Goal: Task Accomplishment & Management: Manage account settings

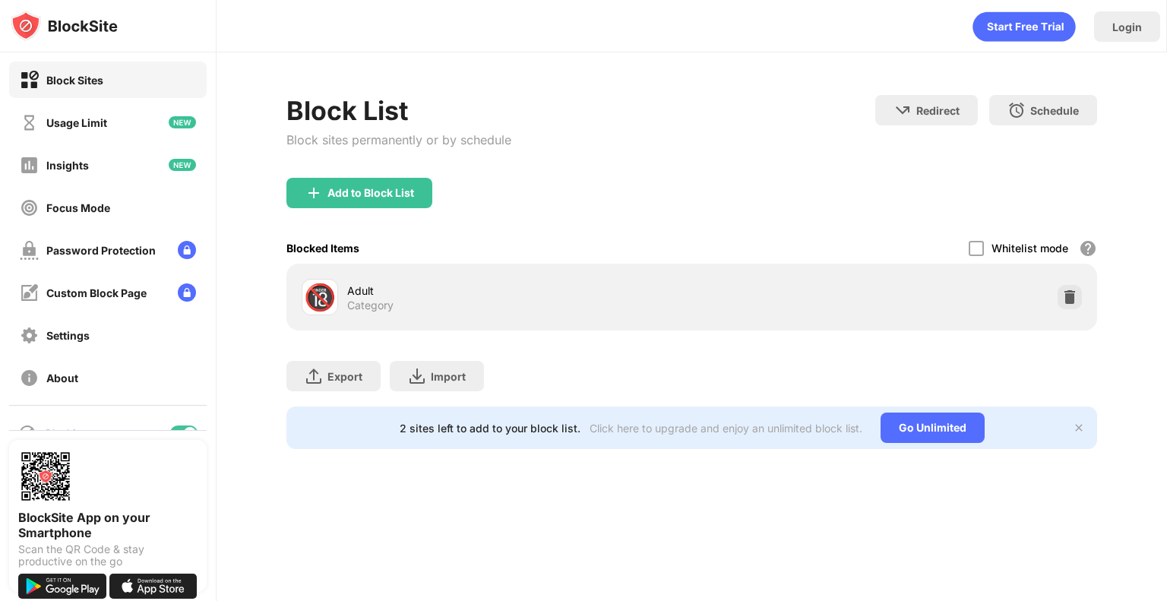
click at [398, 213] on div "Add to Block List" at bounding box center [692, 205] width 811 height 55
click at [394, 193] on div "Add to Block List" at bounding box center [371, 193] width 87 height 12
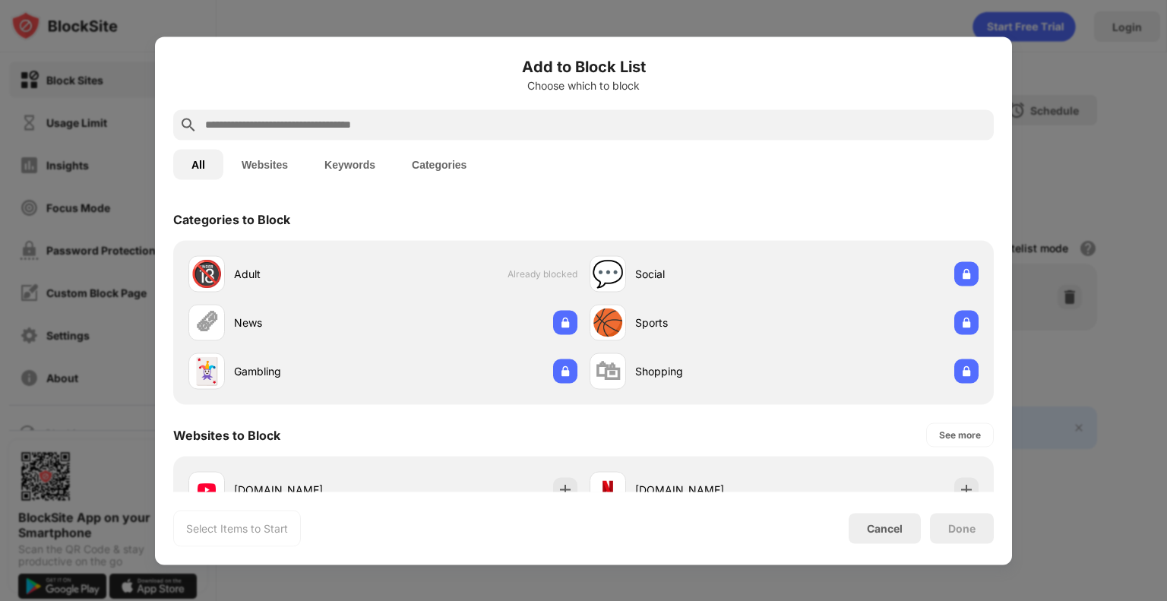
click at [473, 128] on input "text" at bounding box center [596, 125] width 784 height 18
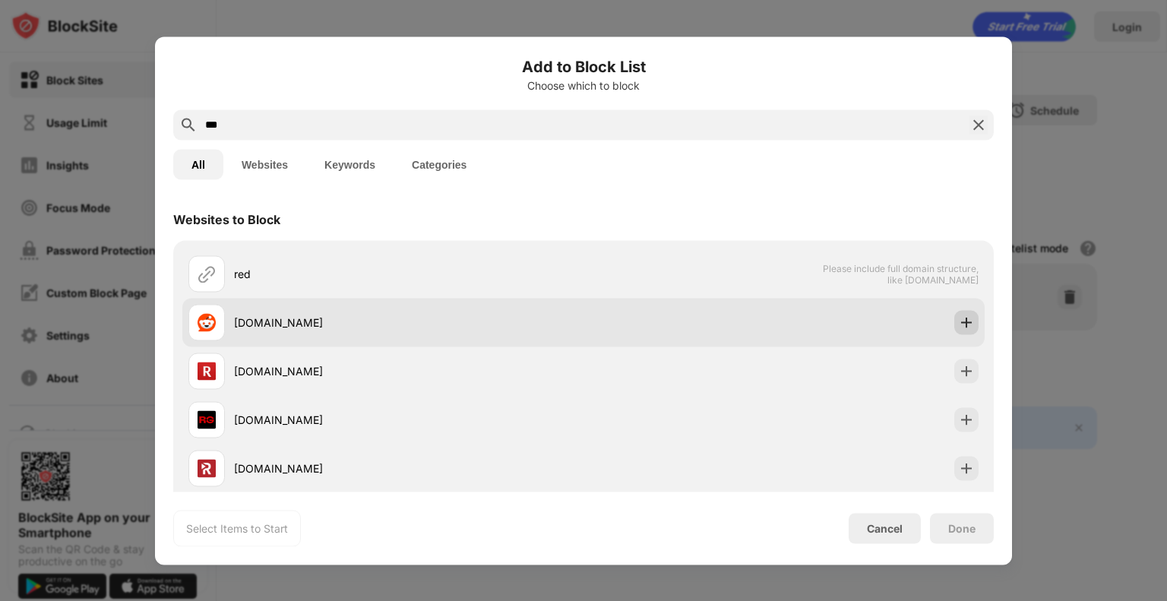
type input "***"
click at [959, 321] on img at bounding box center [966, 322] width 15 height 15
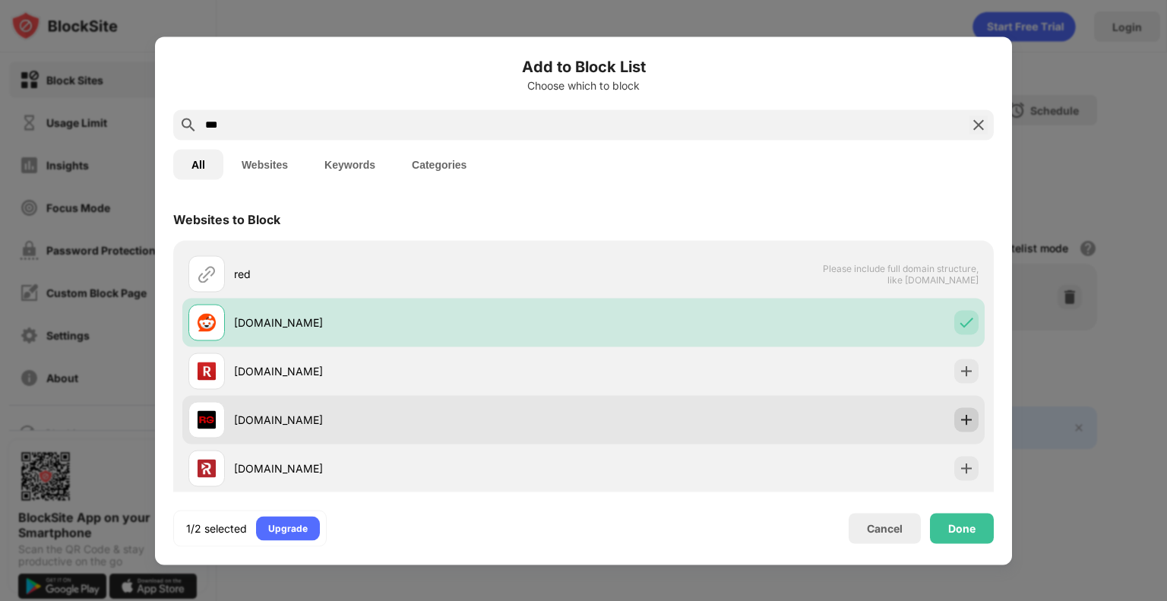
click at [961, 420] on img at bounding box center [966, 419] width 15 height 15
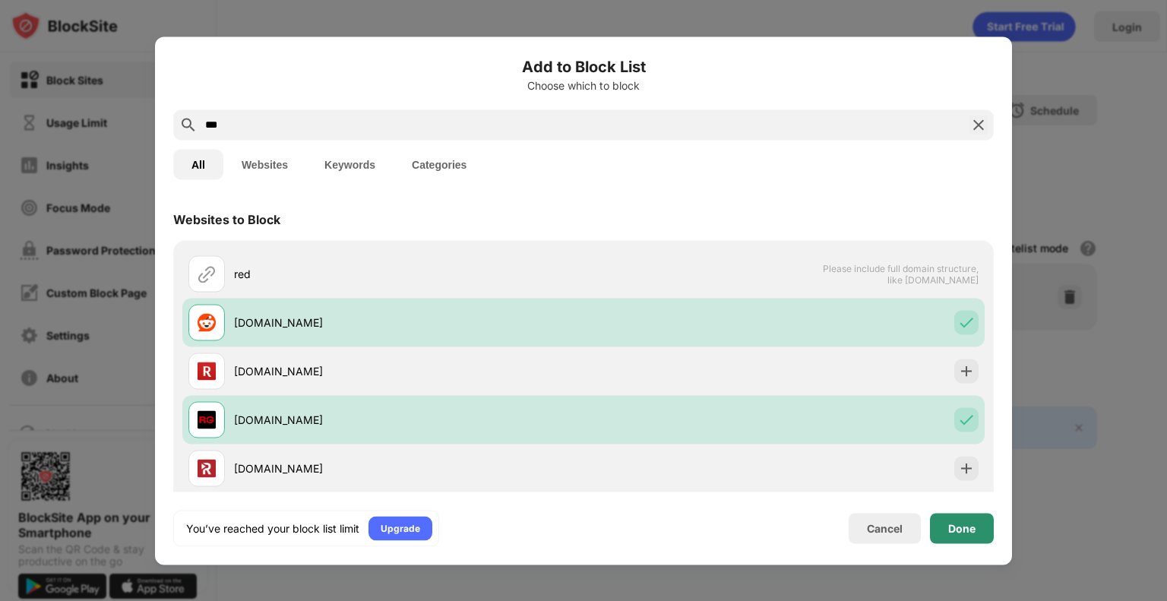
click at [958, 534] on div "Done" at bounding box center [962, 528] width 27 height 12
